Goal: Information Seeking & Learning: Learn about a topic

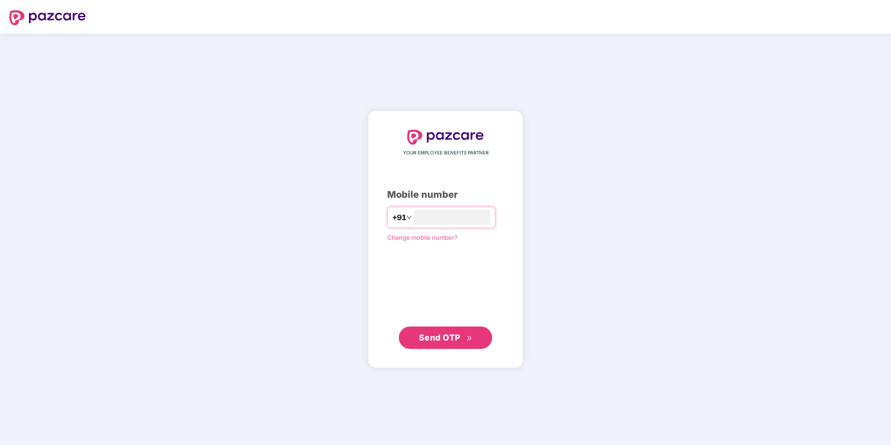
type input "**********"
click at [451, 334] on span "Send OTP" at bounding box center [440, 337] width 42 height 10
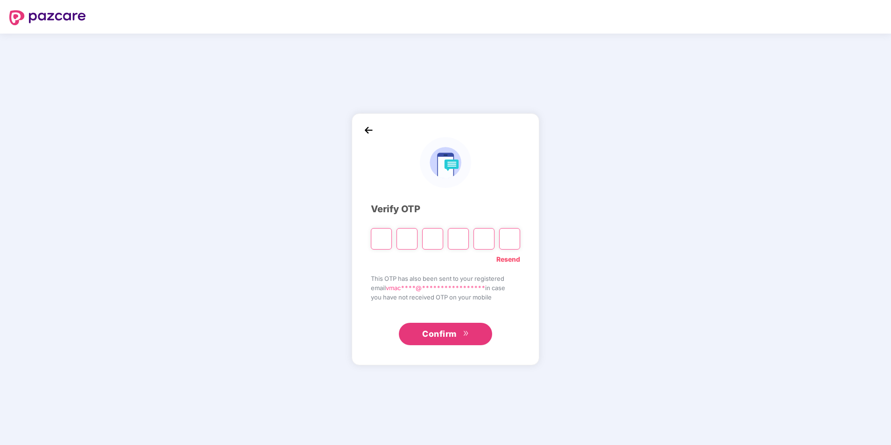
type input "*"
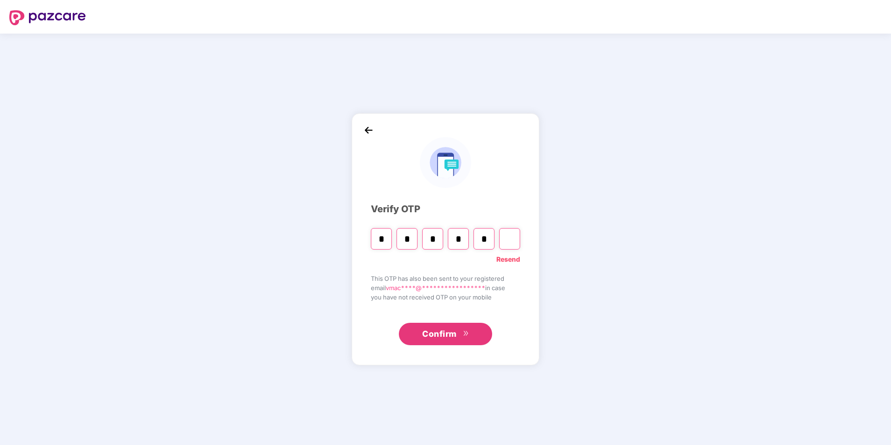
type input "*"
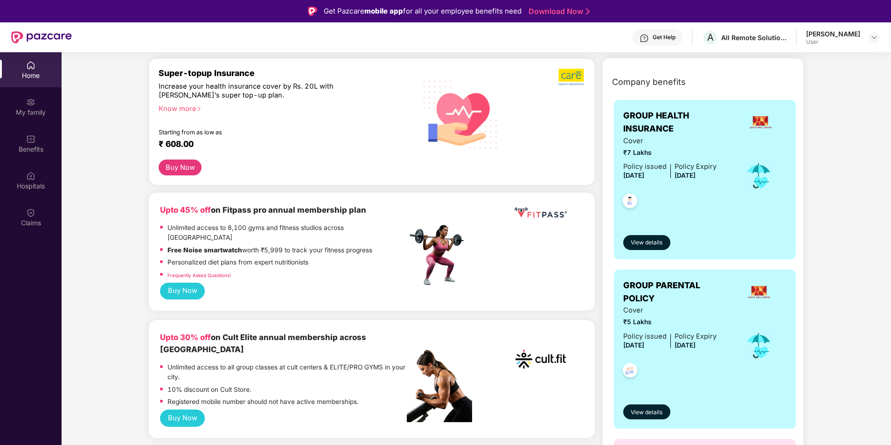
scroll to position [93, 0]
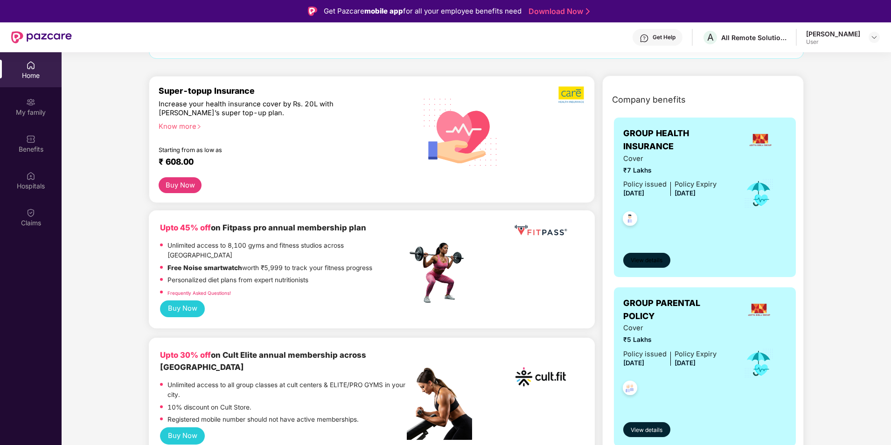
click at [643, 256] on button "View details" at bounding box center [646, 260] width 47 height 15
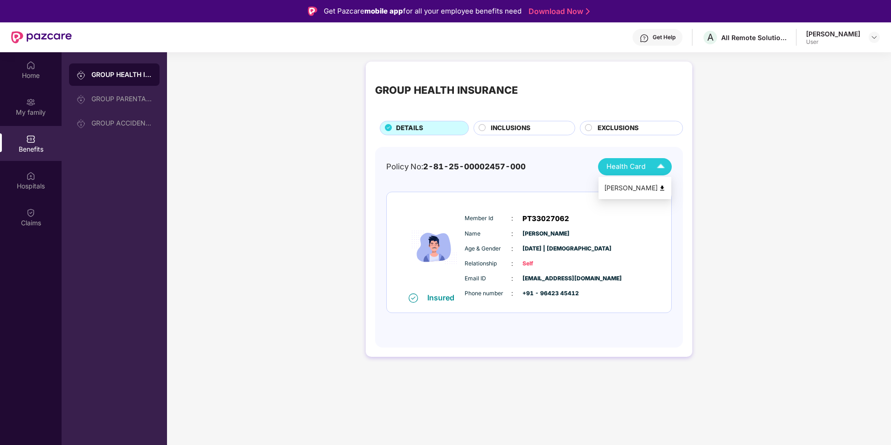
click at [664, 189] on img at bounding box center [661, 188] width 7 height 7
click at [132, 98] on div "GROUP PARENTAL POLICY" at bounding box center [121, 98] width 61 height 7
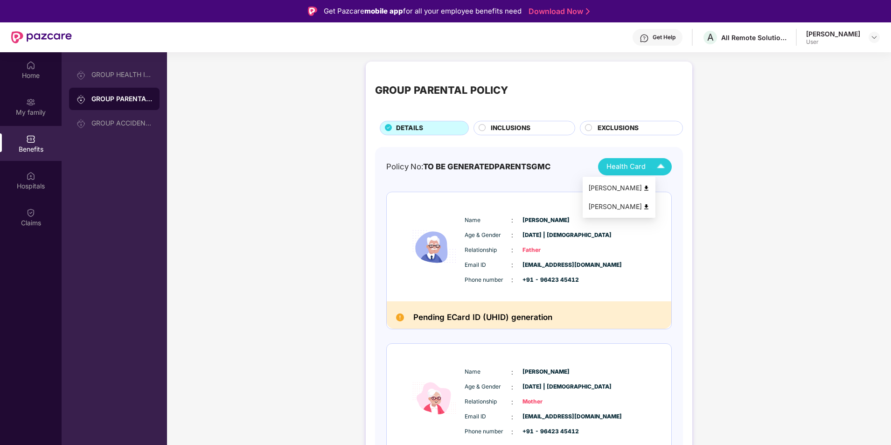
click at [659, 165] on img at bounding box center [660, 167] width 16 height 16
click at [650, 205] on img at bounding box center [646, 206] width 7 height 7
click at [635, 165] on span "Health Card" at bounding box center [625, 166] width 39 height 11
click at [227, 171] on div "GROUP PARENTAL POLICY DETAILS INCLUSIONS EXCLUSIONS Policy No: TO BE GENERATEDP…" at bounding box center [529, 298] width 724 height 482
click at [95, 131] on div "GROUP ACCIDENTAL INSURANCE" at bounding box center [114, 123] width 90 height 22
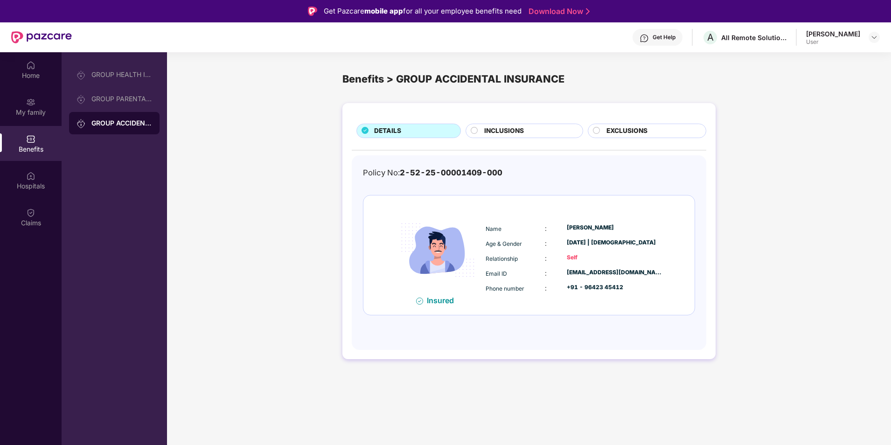
click at [504, 134] on span "INCLUSIONS" at bounding box center [504, 131] width 40 height 10
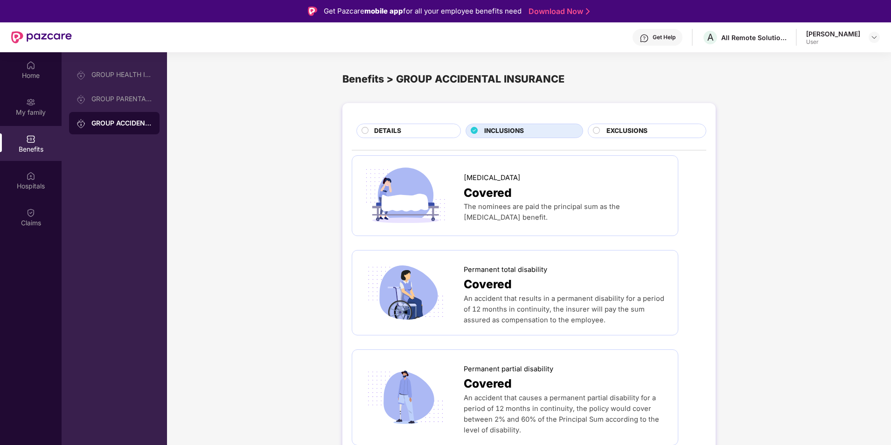
drag, startPoint x: 610, startPoint y: 131, endPoint x: 602, endPoint y: 134, distance: 8.7
click at [609, 131] on span "EXCLUSIONS" at bounding box center [626, 131] width 41 height 10
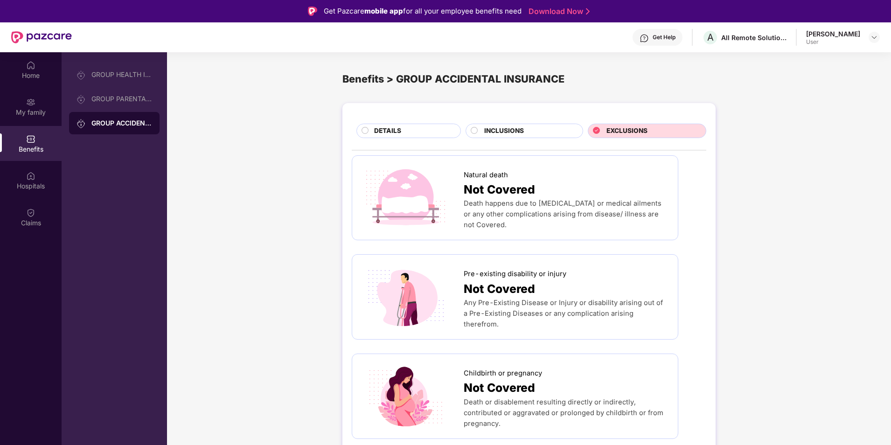
click at [360, 135] on div "DETAILS" at bounding box center [408, 131] width 104 height 14
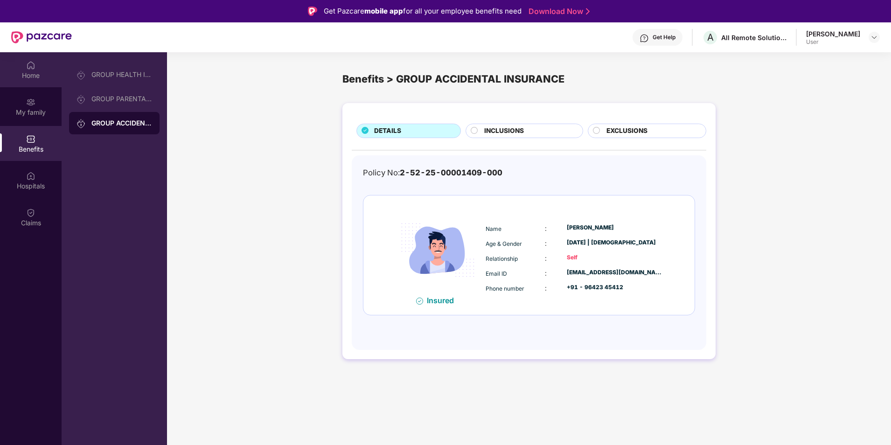
click at [37, 66] on div "Home" at bounding box center [31, 69] width 62 height 35
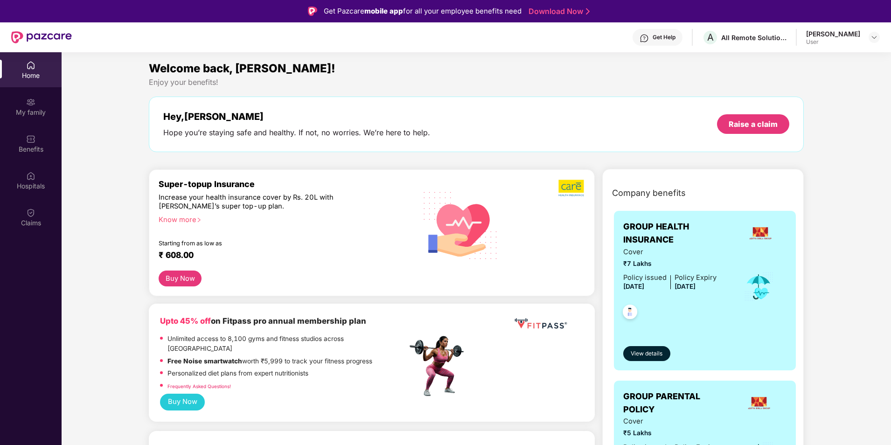
click at [37, 66] on div "Home" at bounding box center [31, 69] width 62 height 35
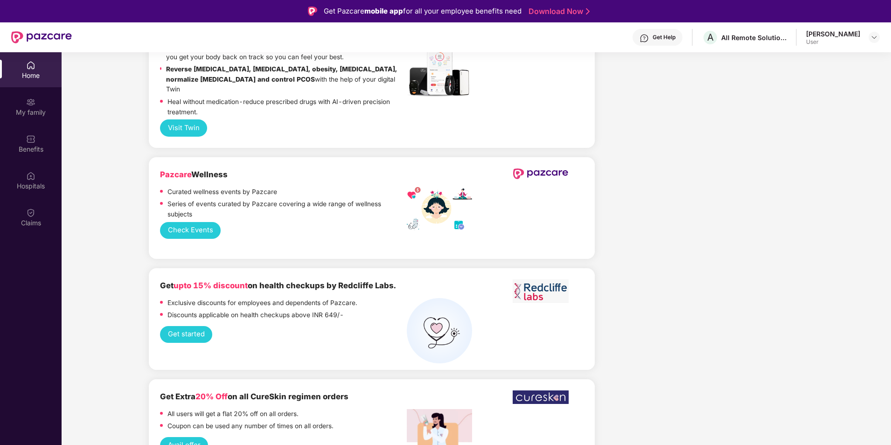
scroll to position [1492, 0]
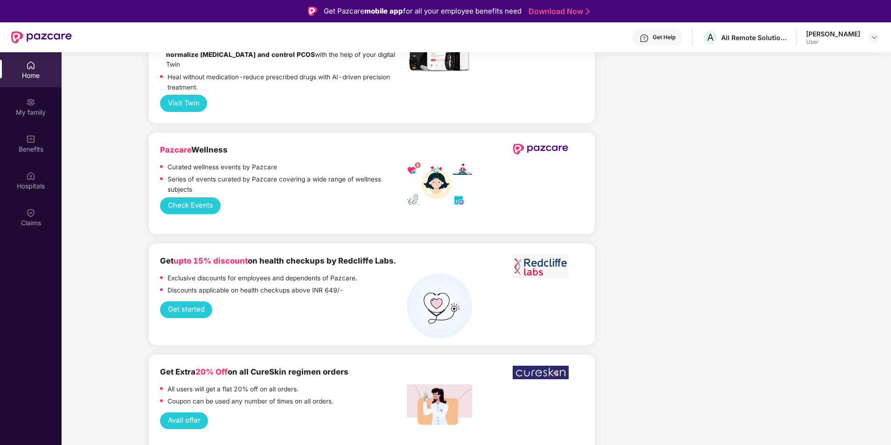
click at [831, 39] on div "User" at bounding box center [833, 41] width 54 height 7
click at [870, 38] on img at bounding box center [873, 37] width 7 height 7
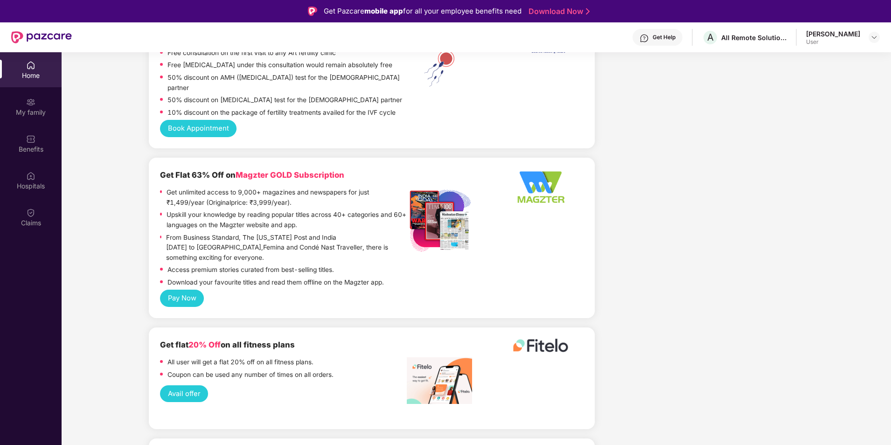
scroll to position [52, 0]
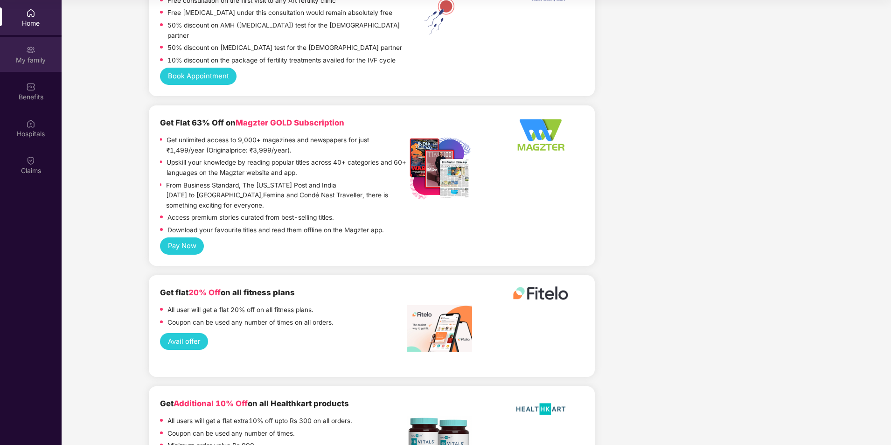
click at [39, 54] on div "My family" at bounding box center [31, 54] width 62 height 35
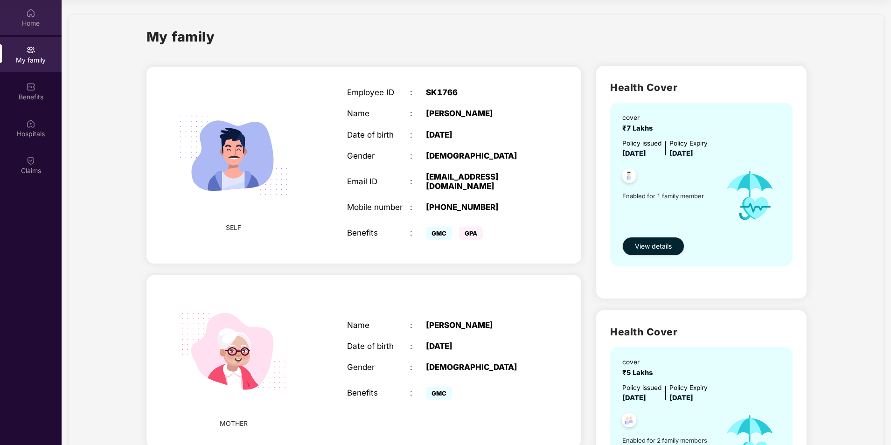
click at [33, 11] on img at bounding box center [30, 12] width 9 height 9
